Goal: Transaction & Acquisition: Subscribe to service/newsletter

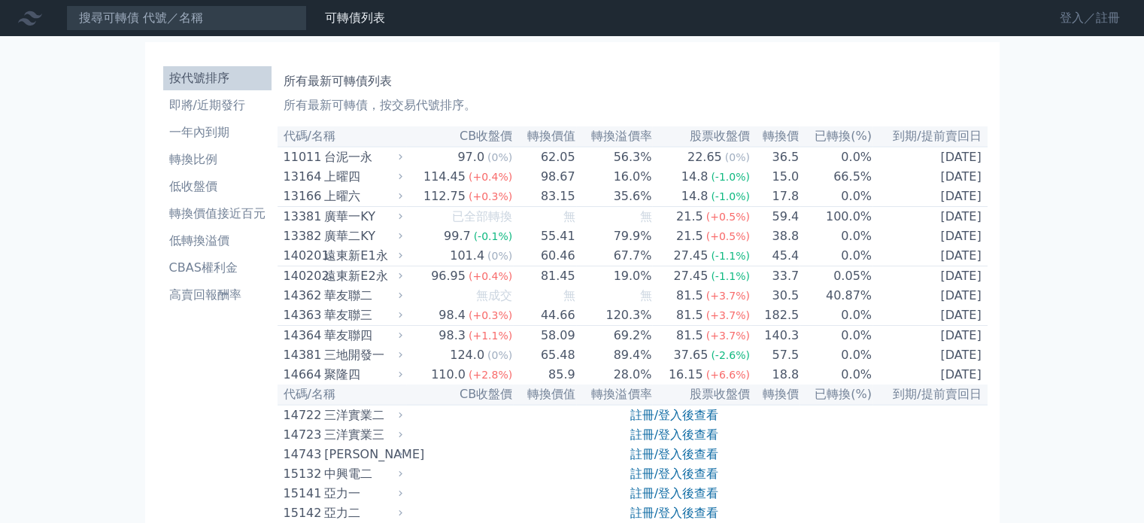
click at [1083, 20] on link "登入／註冊" at bounding box center [1090, 18] width 84 height 24
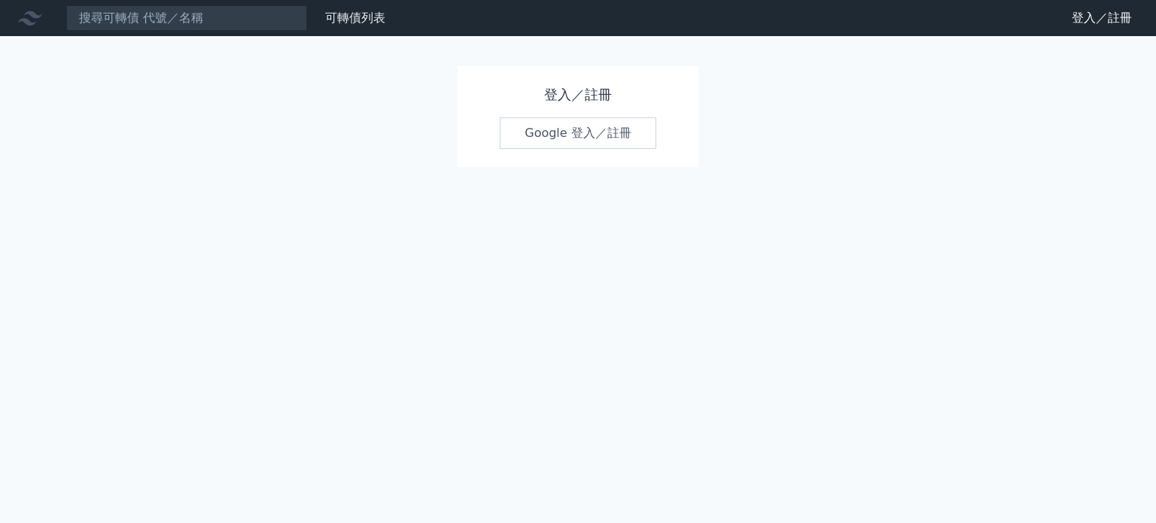
click at [575, 130] on link "Google 登入／註冊" at bounding box center [578, 133] width 156 height 32
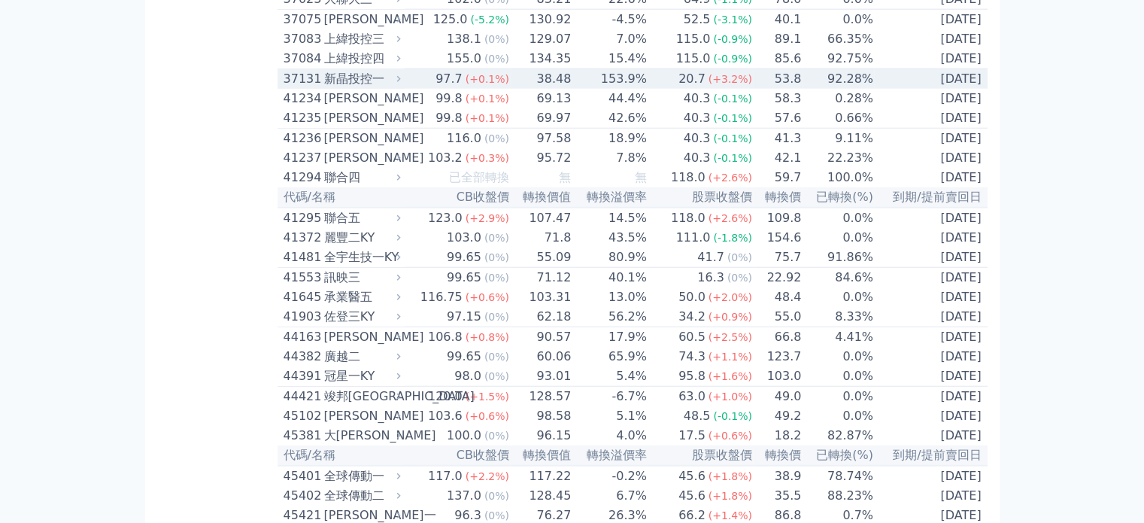
scroll to position [3837, 0]
